Goal: Information Seeking & Learning: Learn about a topic

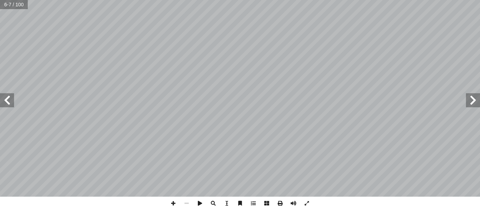
click at [7, 106] on span at bounding box center [7, 100] width 14 height 14
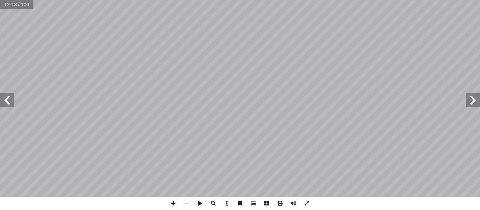
click at [5, 103] on span at bounding box center [7, 100] width 14 height 14
click at [176, 202] on span at bounding box center [173, 203] width 13 height 13
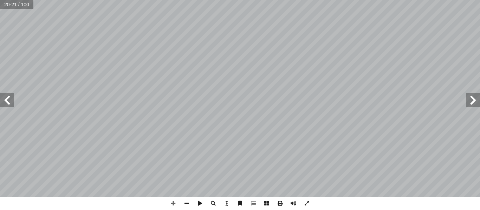
click at [10, 99] on span at bounding box center [7, 100] width 14 height 14
click at [187, 202] on span at bounding box center [186, 203] width 13 height 13
click at [4, 102] on span at bounding box center [7, 100] width 14 height 14
click at [11, 100] on span at bounding box center [7, 100] width 14 height 14
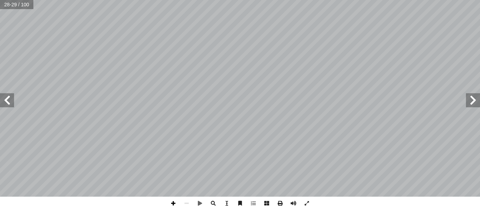
click at [174, 204] on span at bounding box center [173, 203] width 13 height 13
